Goal: Book appointment/travel/reservation

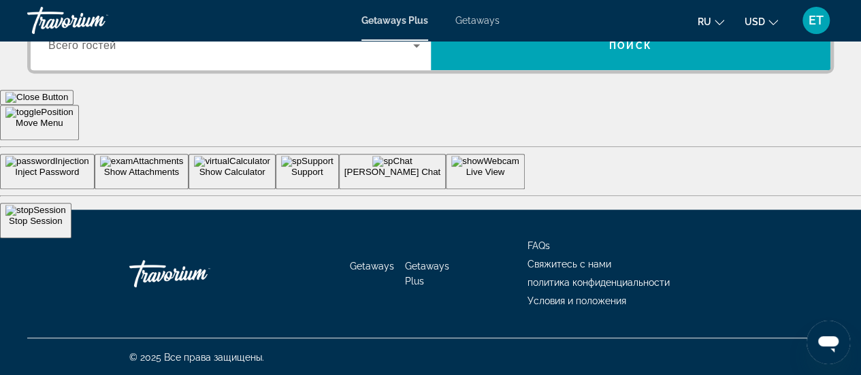
scroll to position [272, 0]
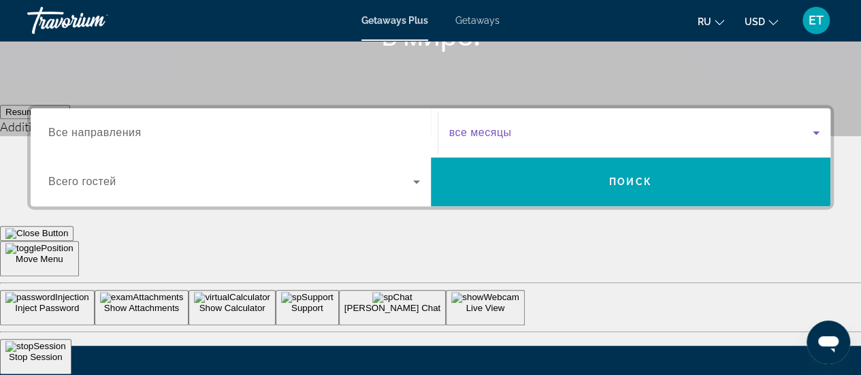
click at [816, 129] on icon "Search widget" at bounding box center [816, 133] width 16 height 16
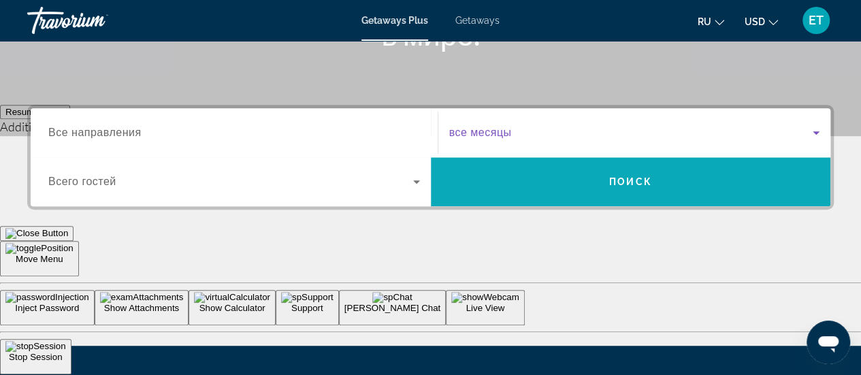
scroll to position [332, 0]
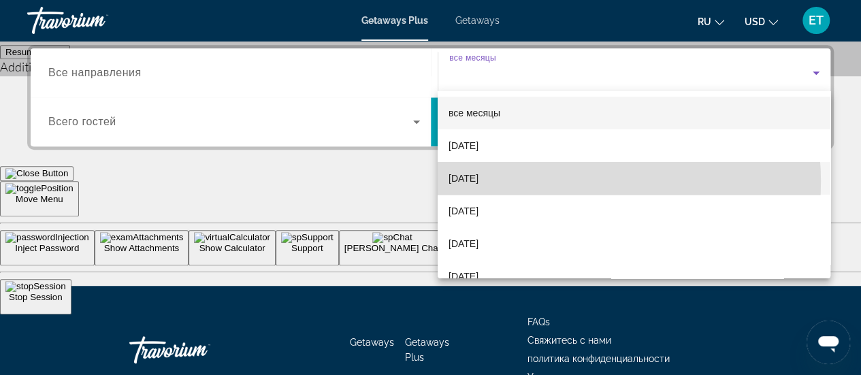
click at [564, 181] on mat-option "[DATE]" at bounding box center [634, 178] width 393 height 33
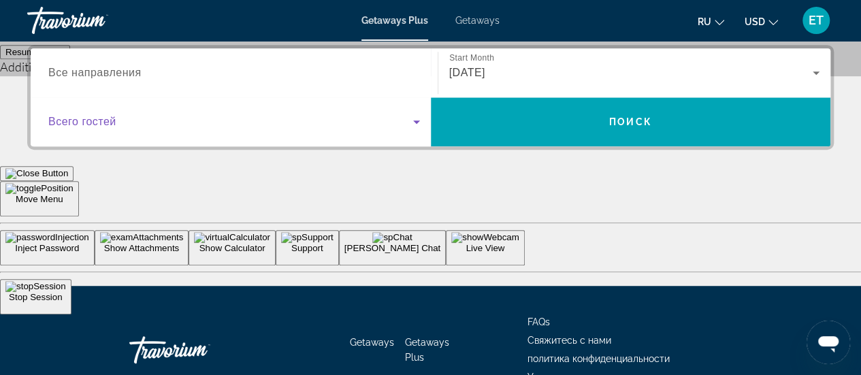
click at [415, 119] on icon "Search widget" at bounding box center [416, 122] width 16 height 16
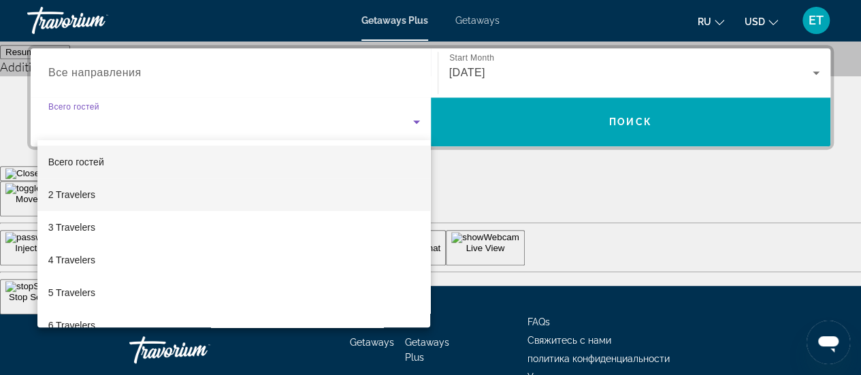
click at [82, 195] on span "2 Travelers" at bounding box center [71, 195] width 47 height 16
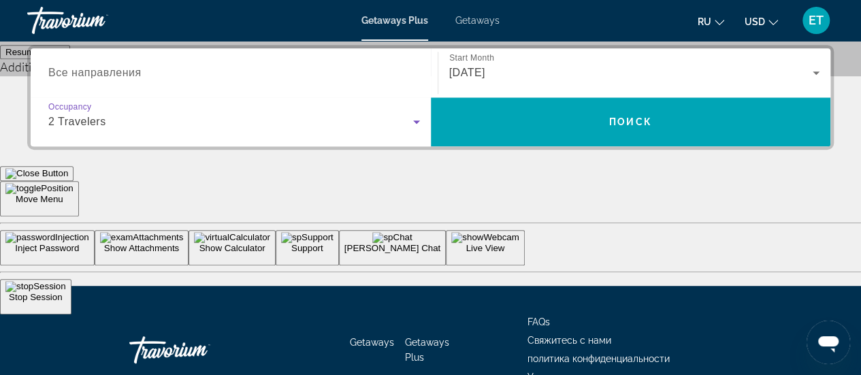
scroll to position [264, 0]
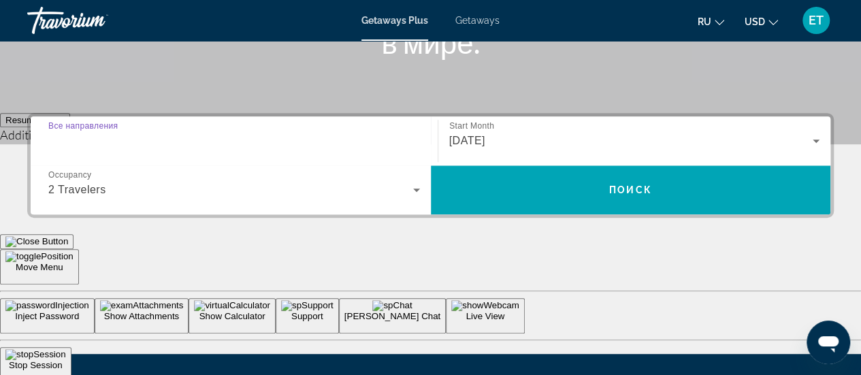
click at [221, 135] on input "Destination Все направления" at bounding box center [234, 141] width 372 height 16
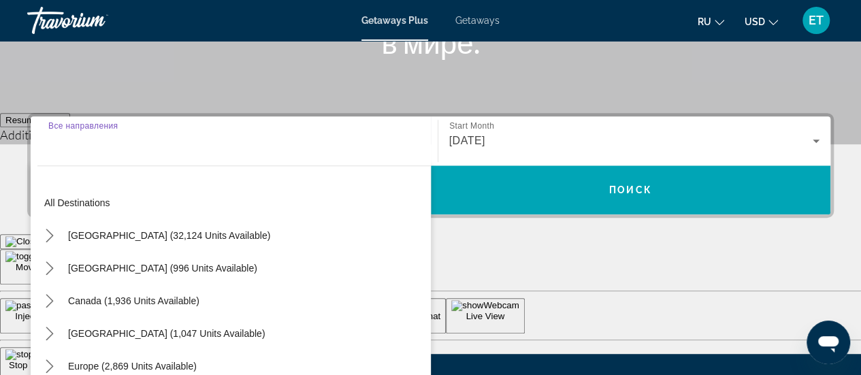
scroll to position [332, 0]
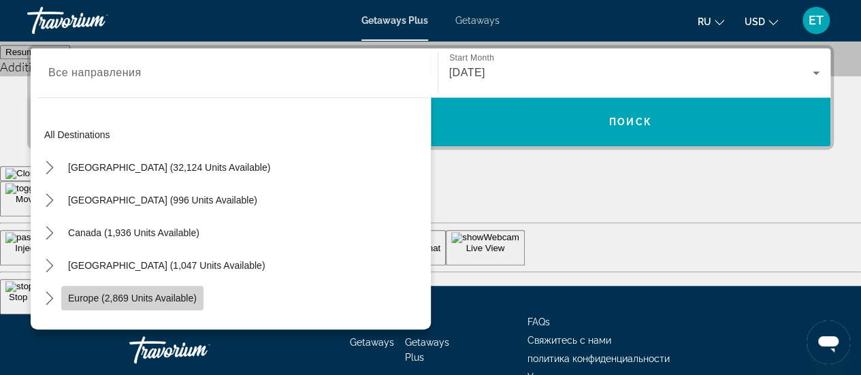
click at [108, 299] on span "Europe (2,869 units available)" at bounding box center [132, 298] width 129 height 11
type input "**********"
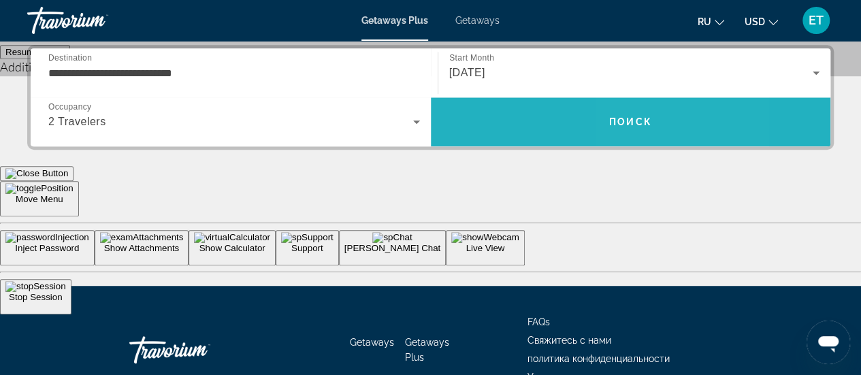
click at [628, 116] on span "Поиск" at bounding box center [630, 121] width 43 height 11
